Goal: Task Accomplishment & Management: Manage account settings

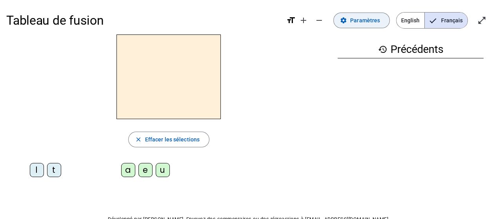
click at [364, 21] on span "Paramètres" at bounding box center [365, 20] width 30 height 9
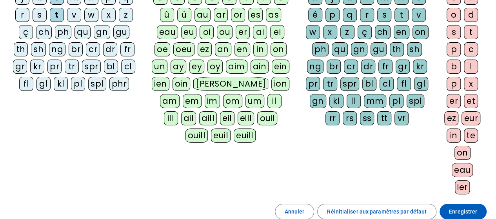
scroll to position [200, 0]
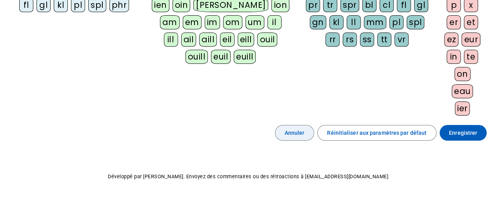
drag, startPoint x: 374, startPoint y: 127, endPoint x: 295, endPoint y: 134, distance: 79.2
click at [374, 128] on span "Réinitialiser aux paramètres par défaut" at bounding box center [377, 132] width 100 height 9
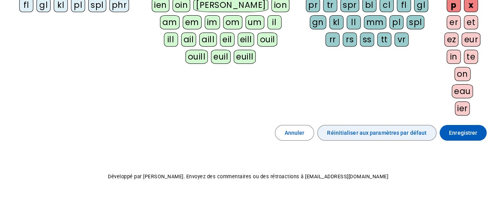
click at [388, 132] on span "Réinitialiser aux paramètres par défaut" at bounding box center [377, 132] width 100 height 9
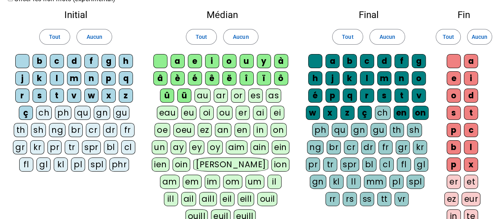
scroll to position [0, 0]
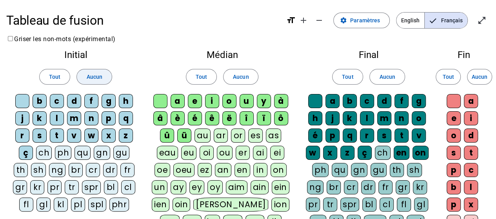
drag, startPoint x: 97, startPoint y: 77, endPoint x: 105, endPoint y: 79, distance: 8.5
click at [97, 77] on span "Aucun" at bounding box center [94, 76] width 16 height 9
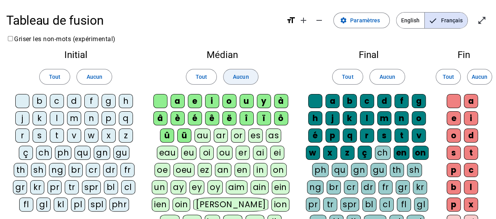
click at [236, 73] on span "Aucun" at bounding box center [241, 76] width 16 height 9
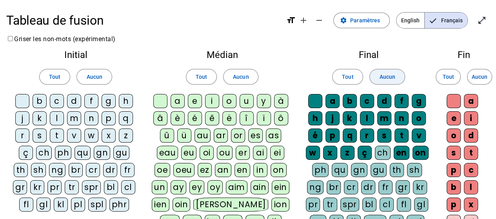
click at [385, 73] on span "Aucun" at bounding box center [387, 76] width 16 height 9
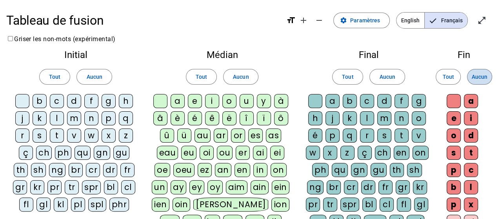
drag, startPoint x: 485, startPoint y: 74, endPoint x: 474, endPoint y: 72, distance: 10.9
click at [485, 74] on span "Aucun" at bounding box center [480, 76] width 16 height 9
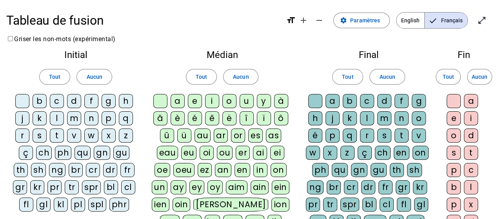
click at [75, 104] on div "d" at bounding box center [74, 101] width 14 height 14
click at [58, 119] on div "l" at bounding box center [57, 118] width 14 height 14
click at [60, 137] on div "t" at bounding box center [57, 136] width 14 height 14
click at [177, 102] on div "a" at bounding box center [178, 101] width 14 height 14
click at [194, 101] on div "e" at bounding box center [195, 101] width 14 height 14
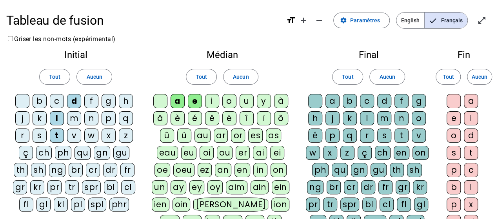
click at [248, 102] on div "u" at bounding box center [247, 101] width 14 height 14
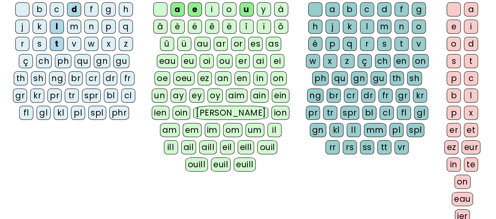
scroll to position [200, 0]
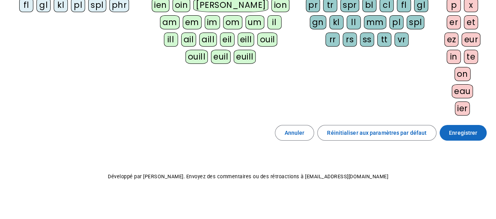
click at [474, 128] on span "Enregistrer" at bounding box center [463, 132] width 28 height 9
